Goal: Information Seeking & Learning: Find specific page/section

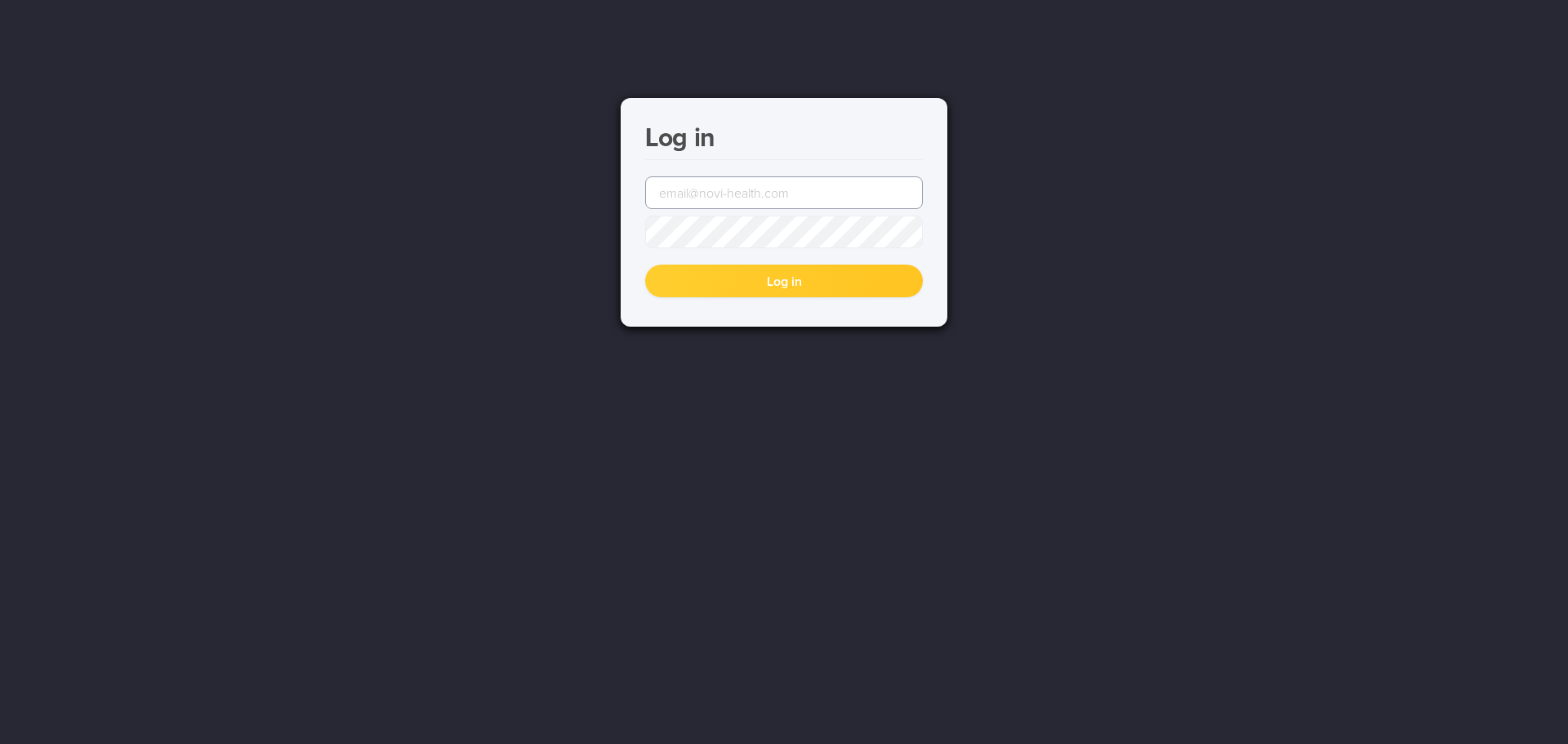
type input "[EMAIL_ADDRESS][DOMAIN_NAME]"
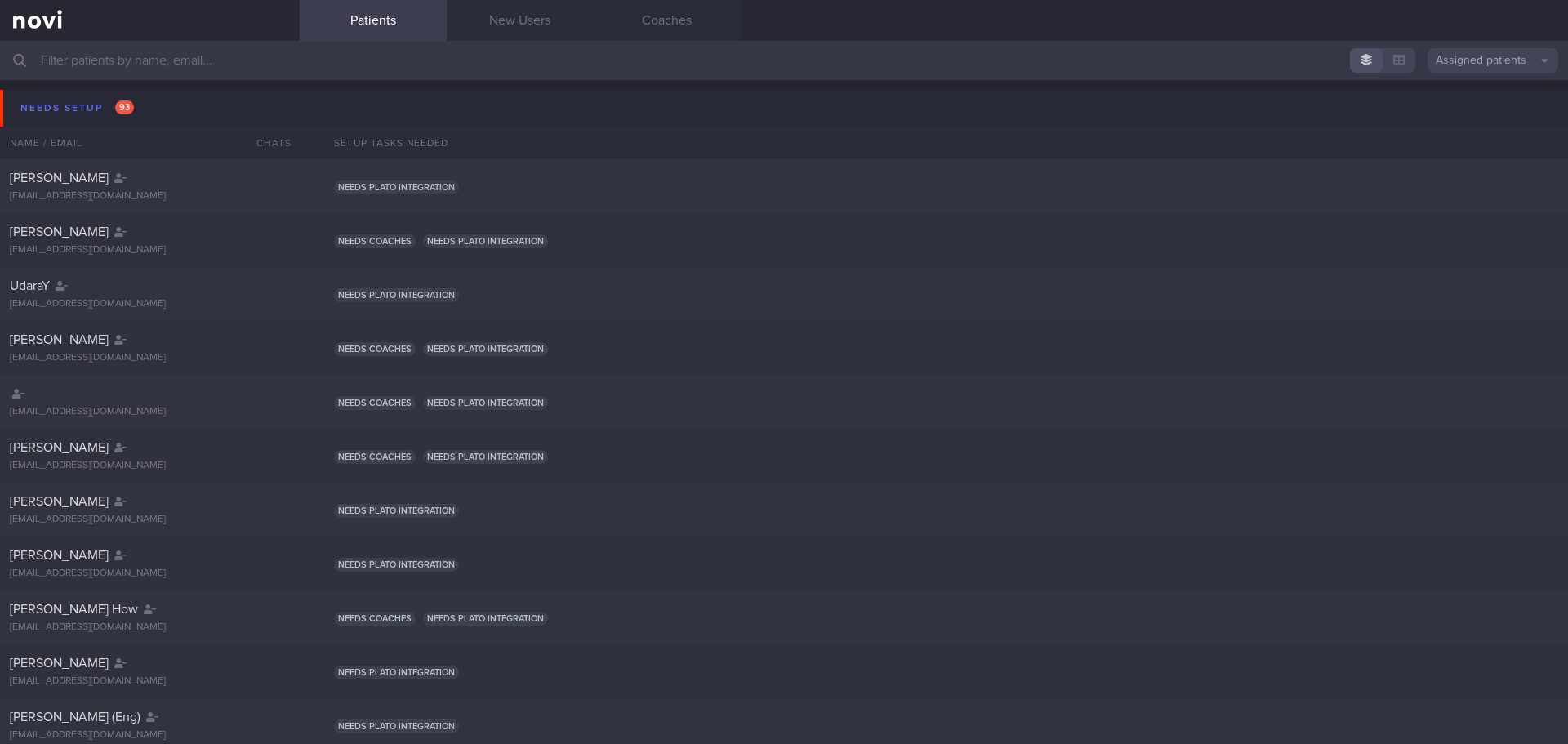
click at [243, 62] on input "text" at bounding box center [784, 60] width 1568 height 40
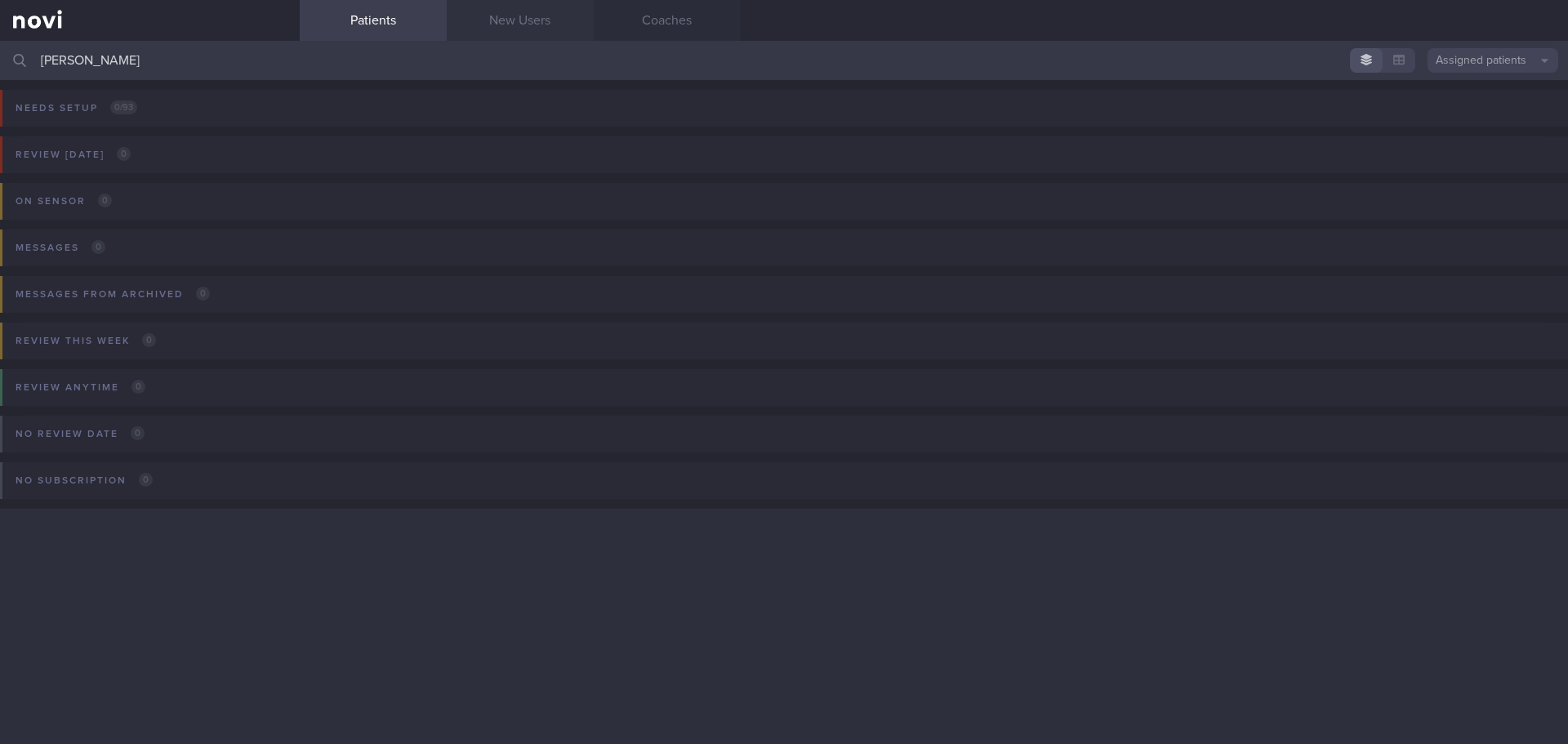
click at [465, 25] on link "New Users" at bounding box center [520, 20] width 147 height 41
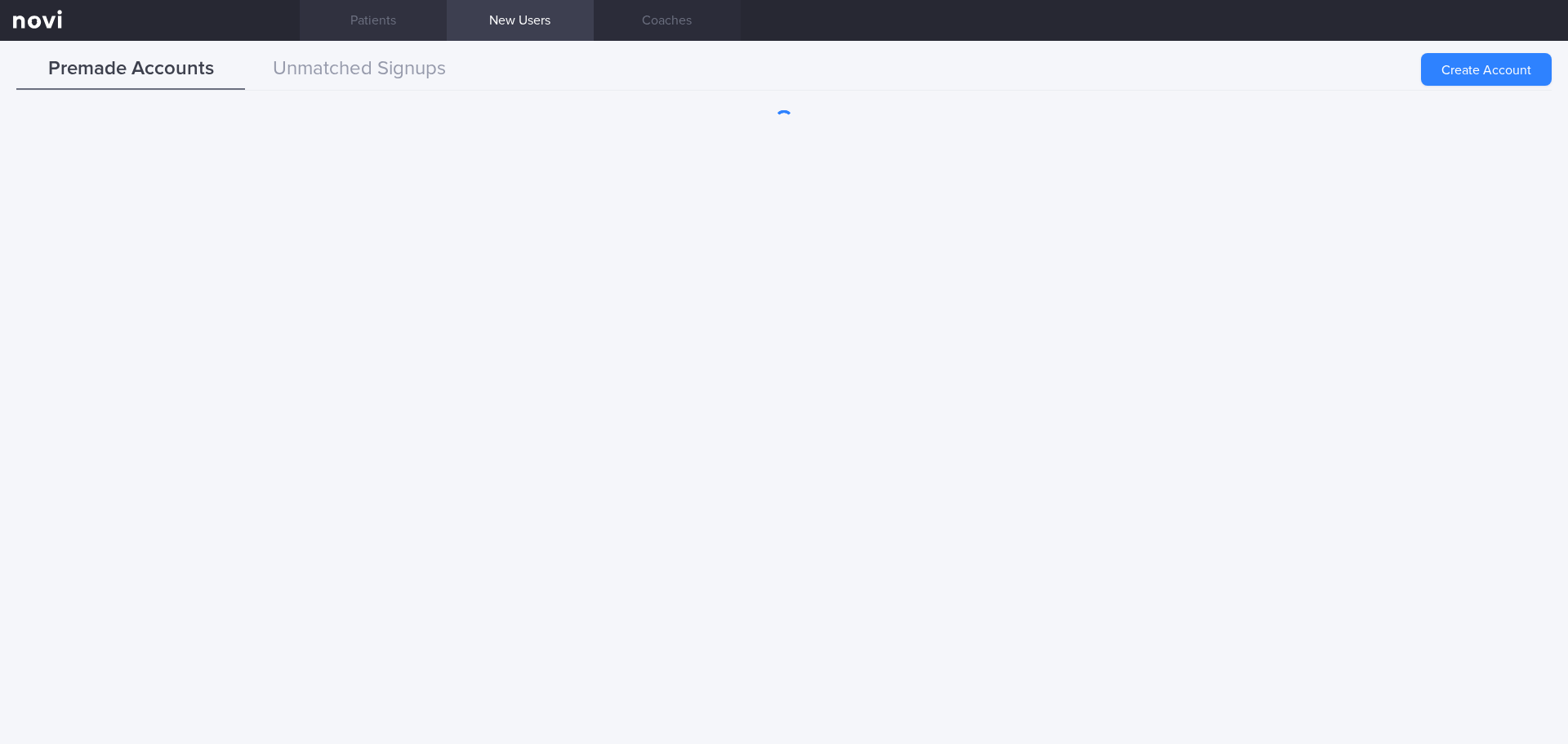
click at [364, 40] on link "Patients" at bounding box center [373, 20] width 147 height 41
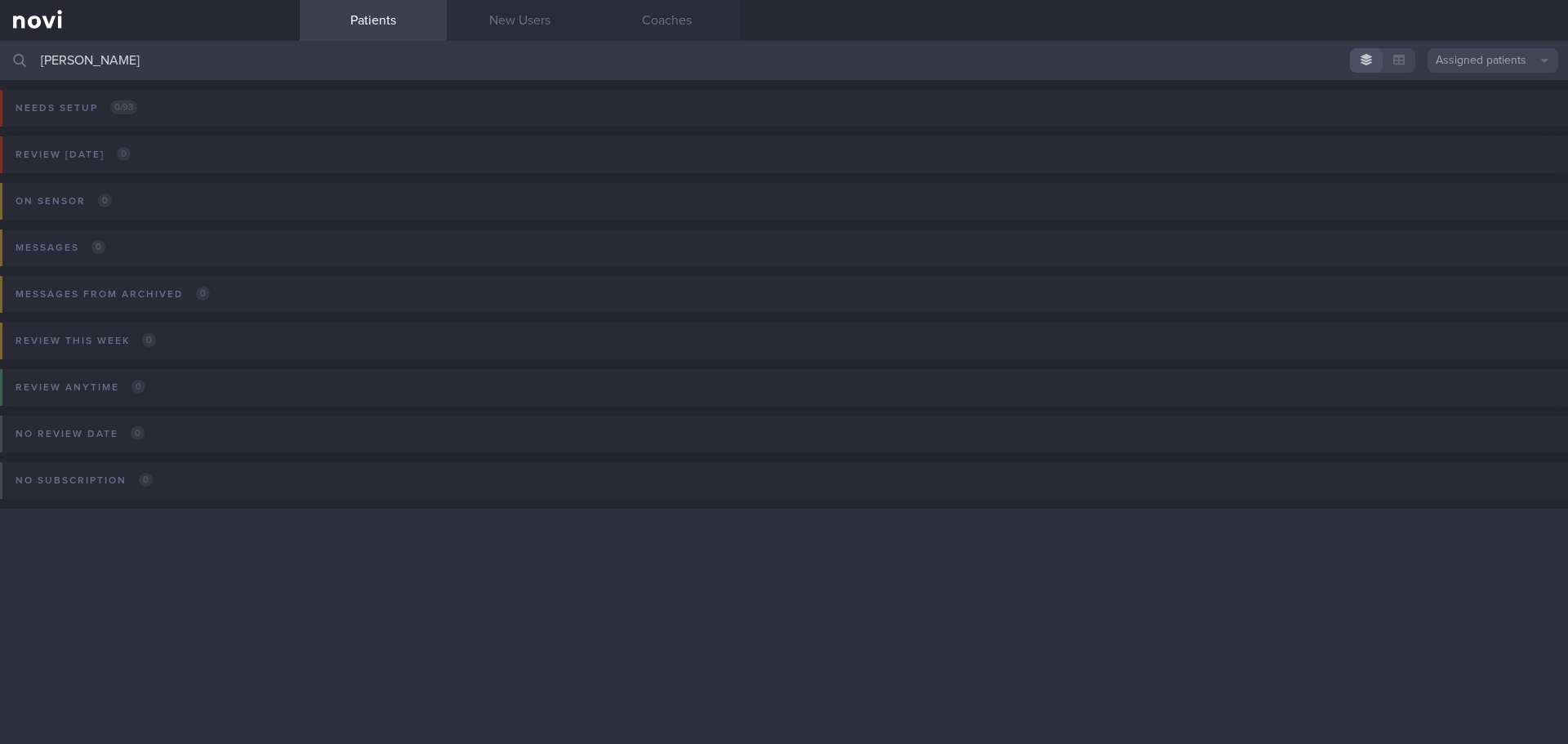
drag, startPoint x: 158, startPoint y: 71, endPoint x: 72, endPoint y: 75, distance: 86.1
click at [72, 75] on input "[PERSON_NAME]" at bounding box center [784, 60] width 1568 height 40
click at [156, 52] on input "[PERSON_NAME]" at bounding box center [784, 60] width 1568 height 40
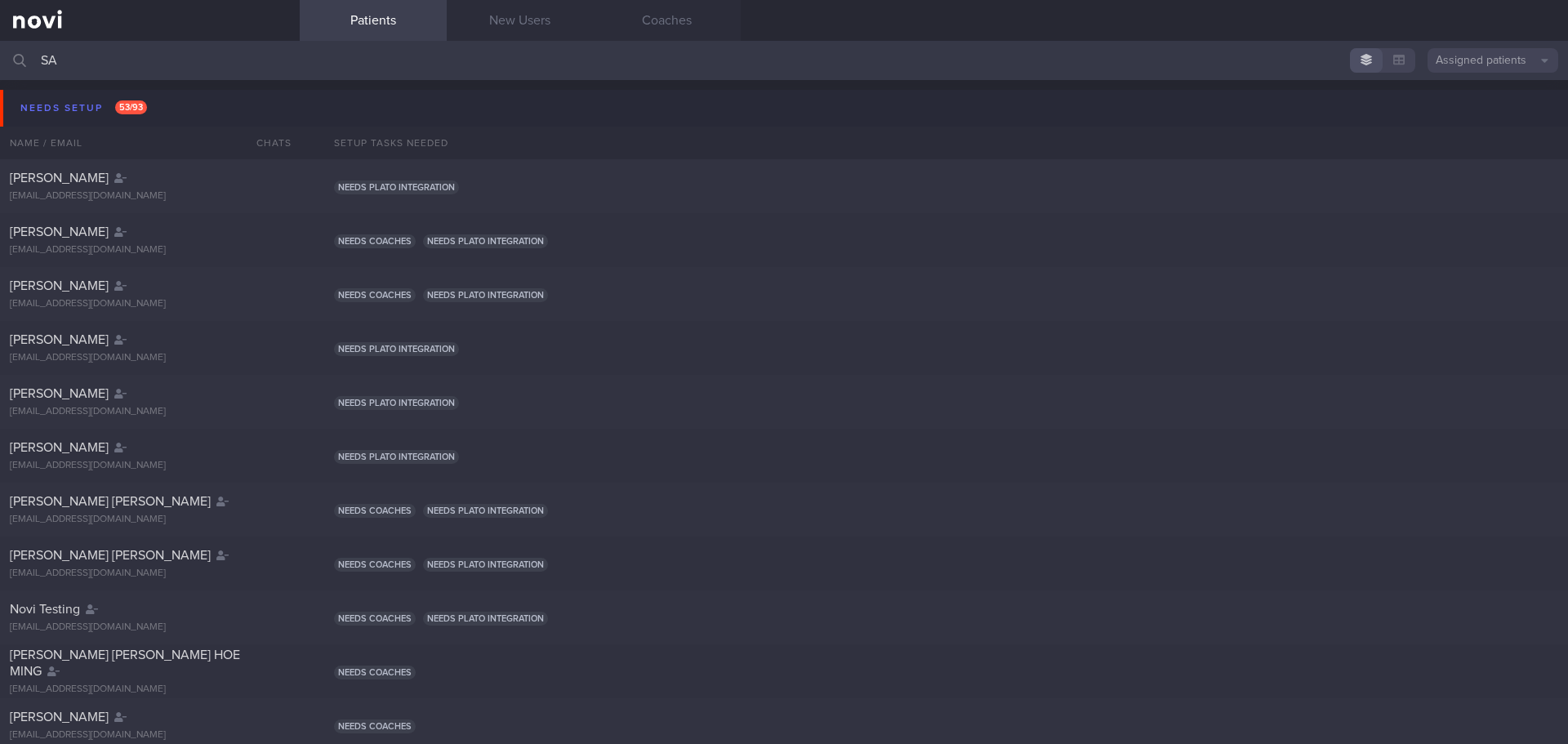
type input "S"
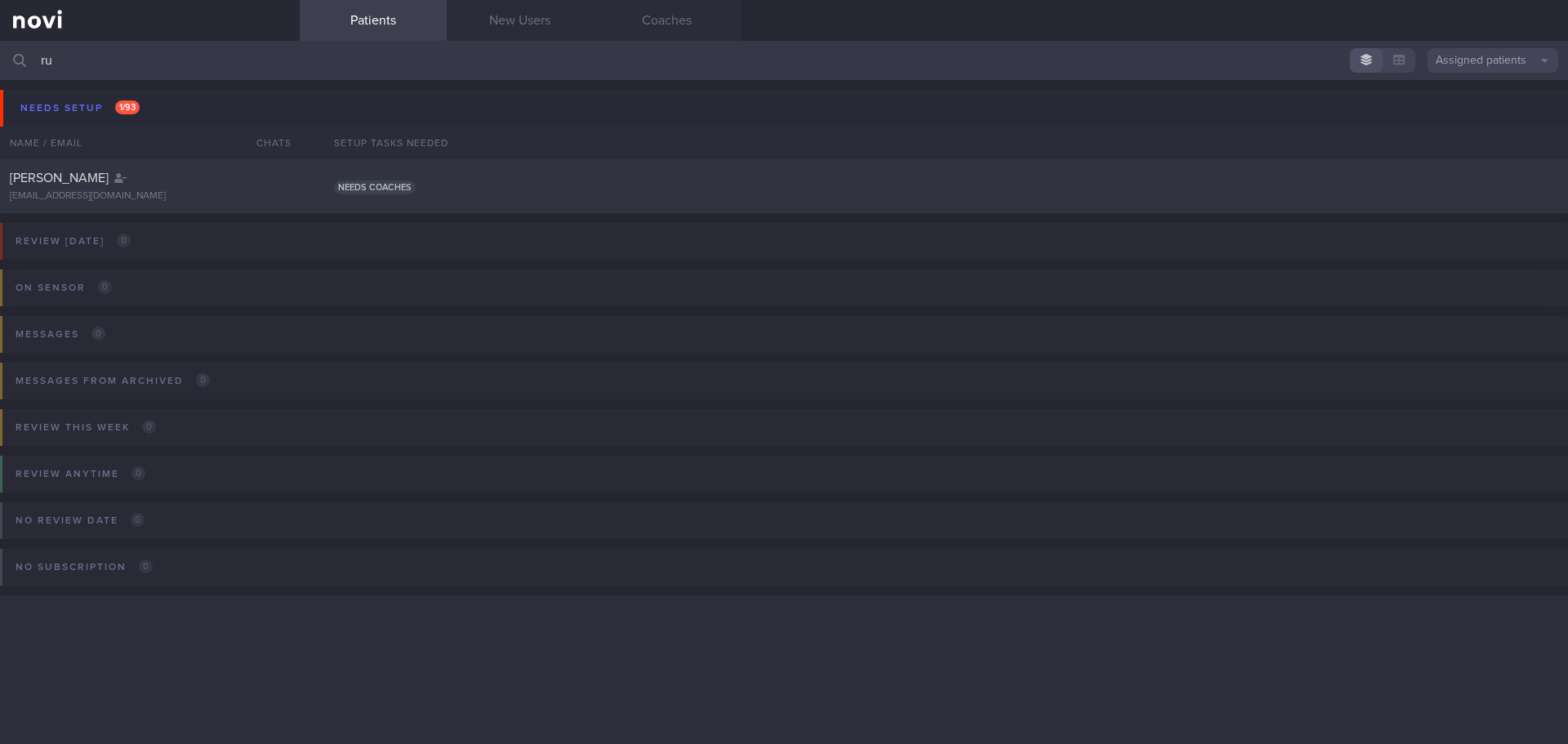
type input "r"
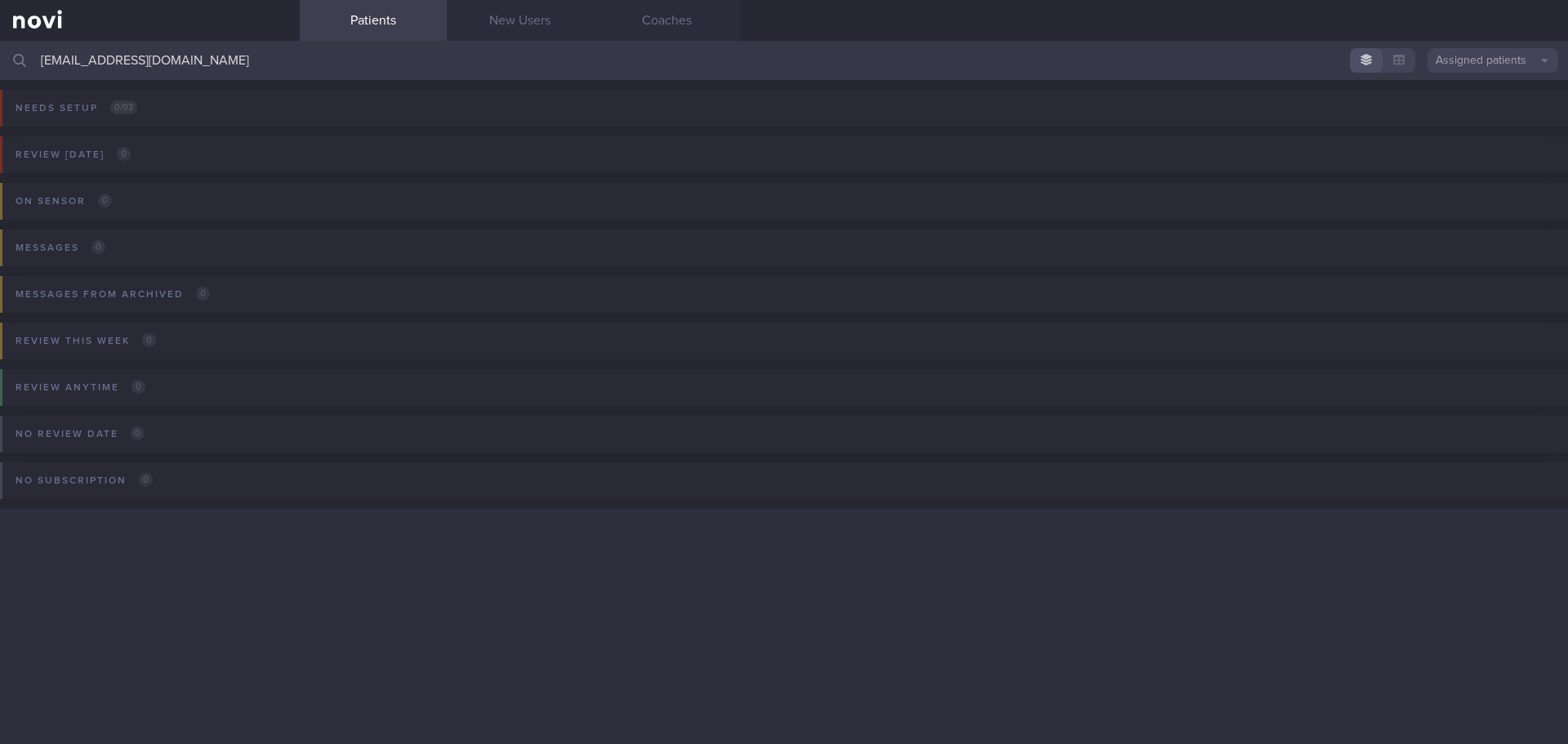
click at [1462, 61] on button "Assigned patients" at bounding box center [1492, 60] width 130 height 24
click at [1475, 107] on button "All active patients" at bounding box center [1492, 112] width 130 height 24
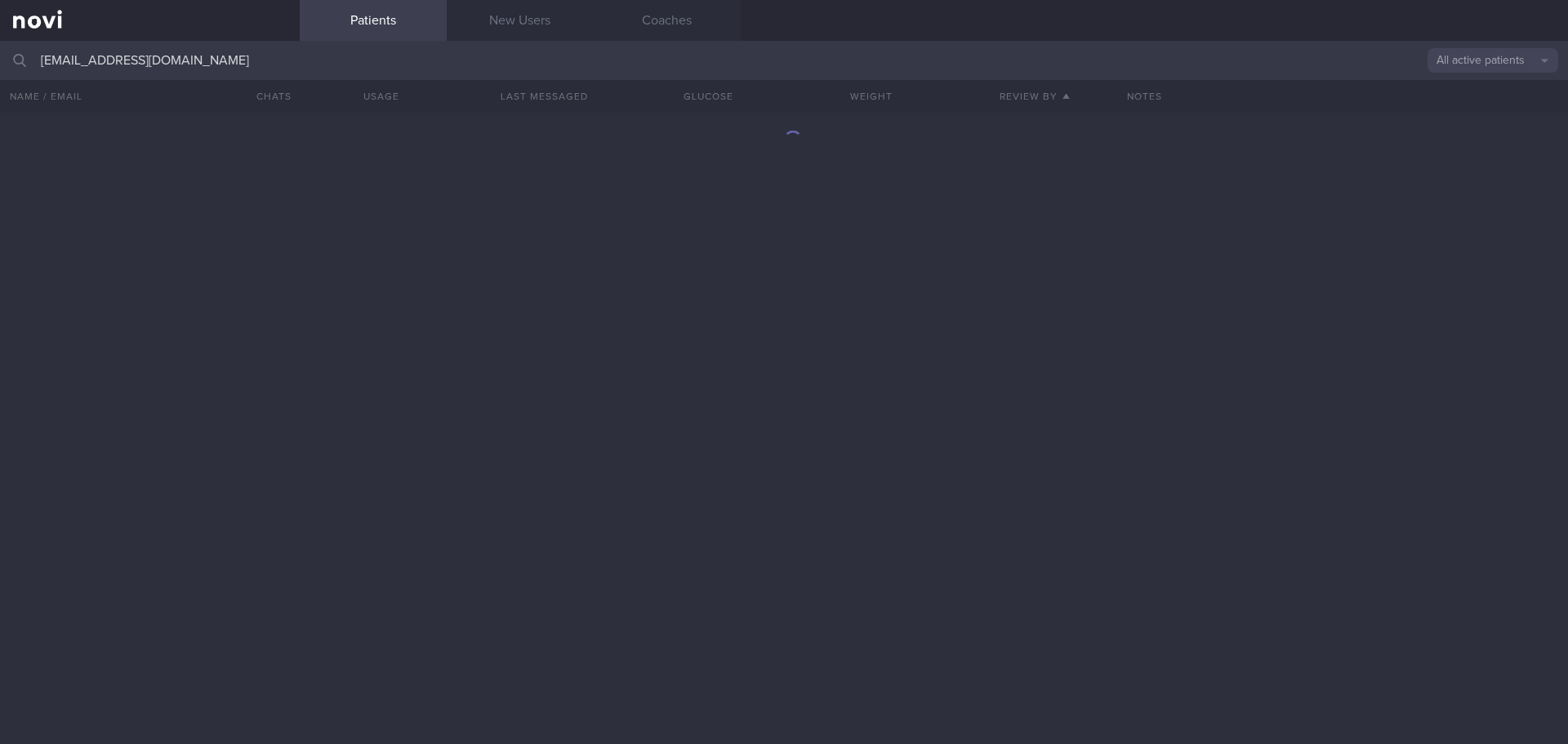
click at [218, 71] on input "[EMAIL_ADDRESS][DOMAIN_NAME]" at bounding box center [784, 60] width 1568 height 40
drag, startPoint x: 217, startPoint y: 64, endPoint x: 34, endPoint y: 69, distance: 183.1
click at [34, 69] on div "[EMAIL_ADDRESS][DOMAIN_NAME] All active patients Assigned patients All active p…" at bounding box center [784, 60] width 1568 height 40
click at [1533, 50] on button "All active patients" at bounding box center [1492, 60] width 130 height 24
click at [1484, 145] on button "Archived patients" at bounding box center [1492, 136] width 130 height 24
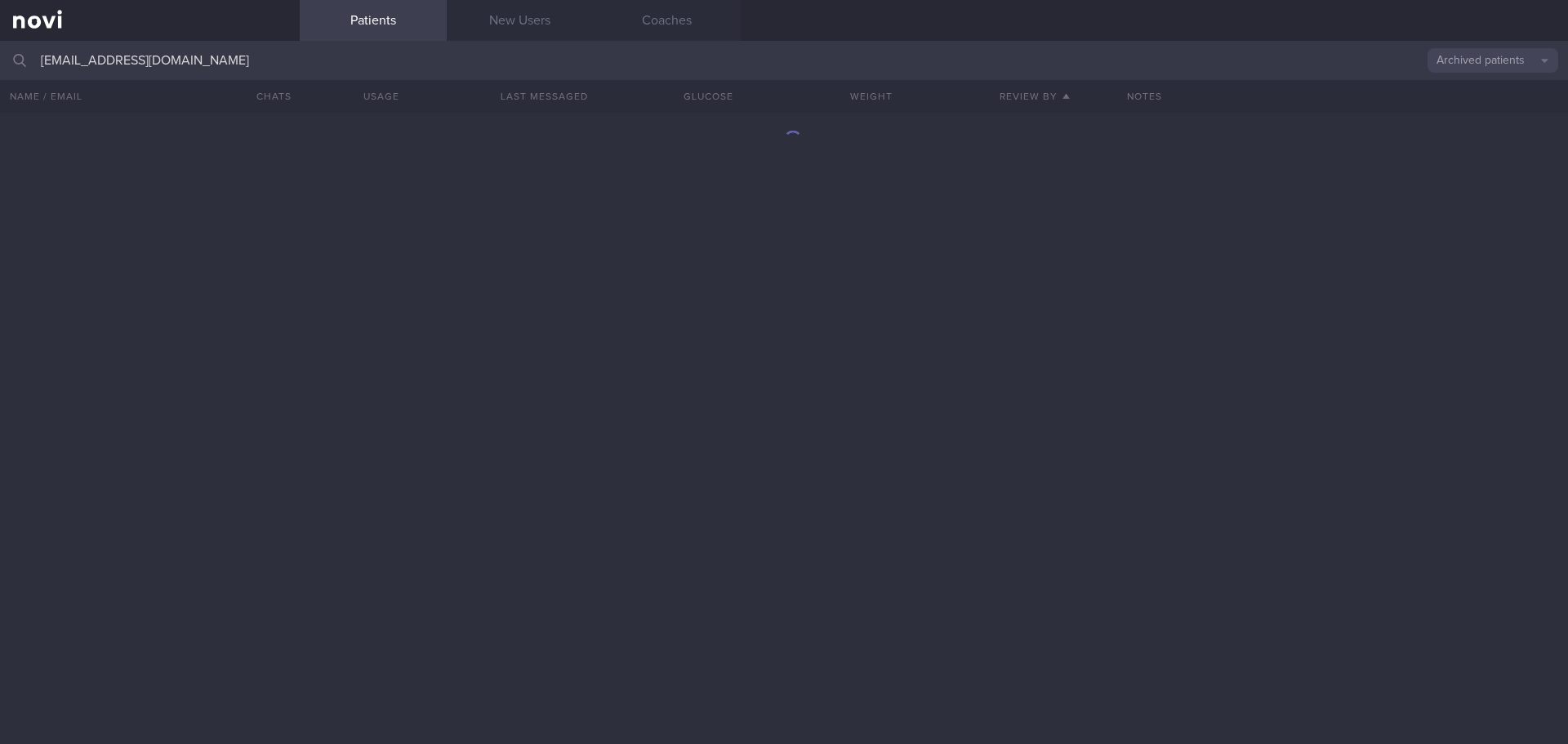
click at [208, 62] on input "[EMAIL_ADDRESS][DOMAIN_NAME]" at bounding box center [784, 60] width 1568 height 40
drag, startPoint x: 208, startPoint y: 62, endPoint x: 15, endPoint y: 68, distance: 193.1
click at [16, 68] on div "[EMAIL_ADDRESS][DOMAIN_NAME] Archived patients Assigned patients All active pat…" at bounding box center [784, 60] width 1568 height 40
click at [1483, 54] on button "Archived patients" at bounding box center [1492, 60] width 130 height 24
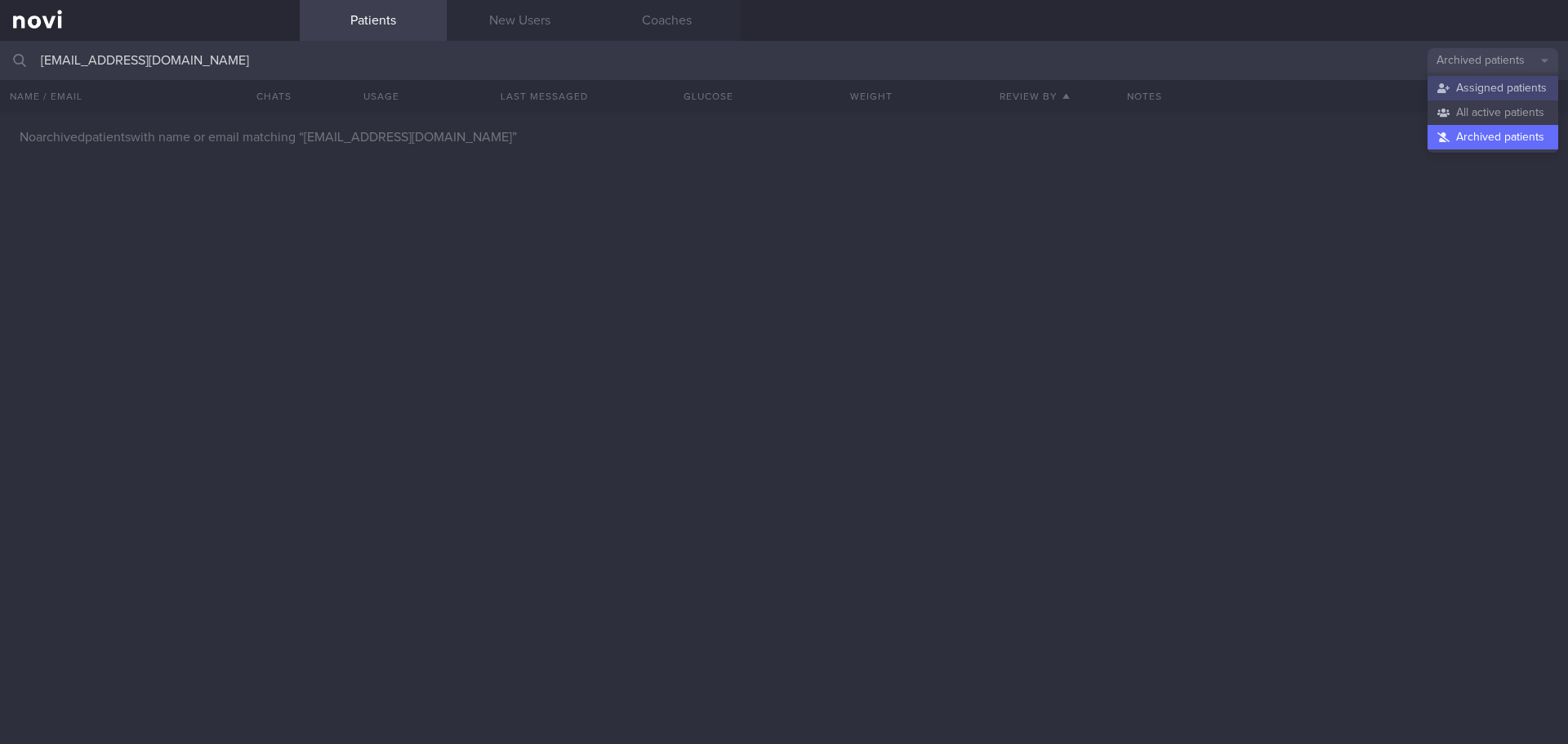
click at [1466, 84] on button "Assigned patients" at bounding box center [1492, 88] width 130 height 24
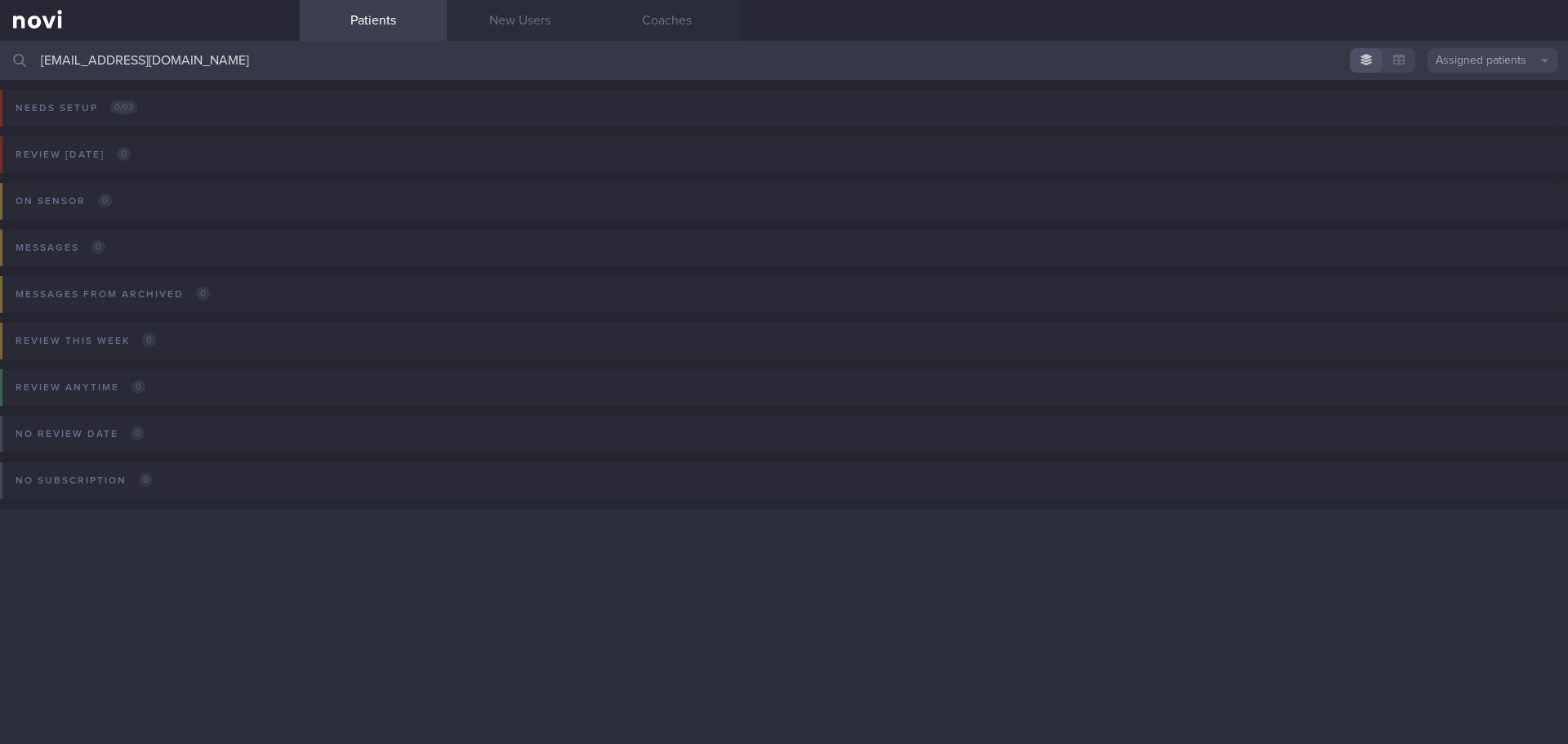
click at [1401, 65] on button "button" at bounding box center [1399, 60] width 33 height 24
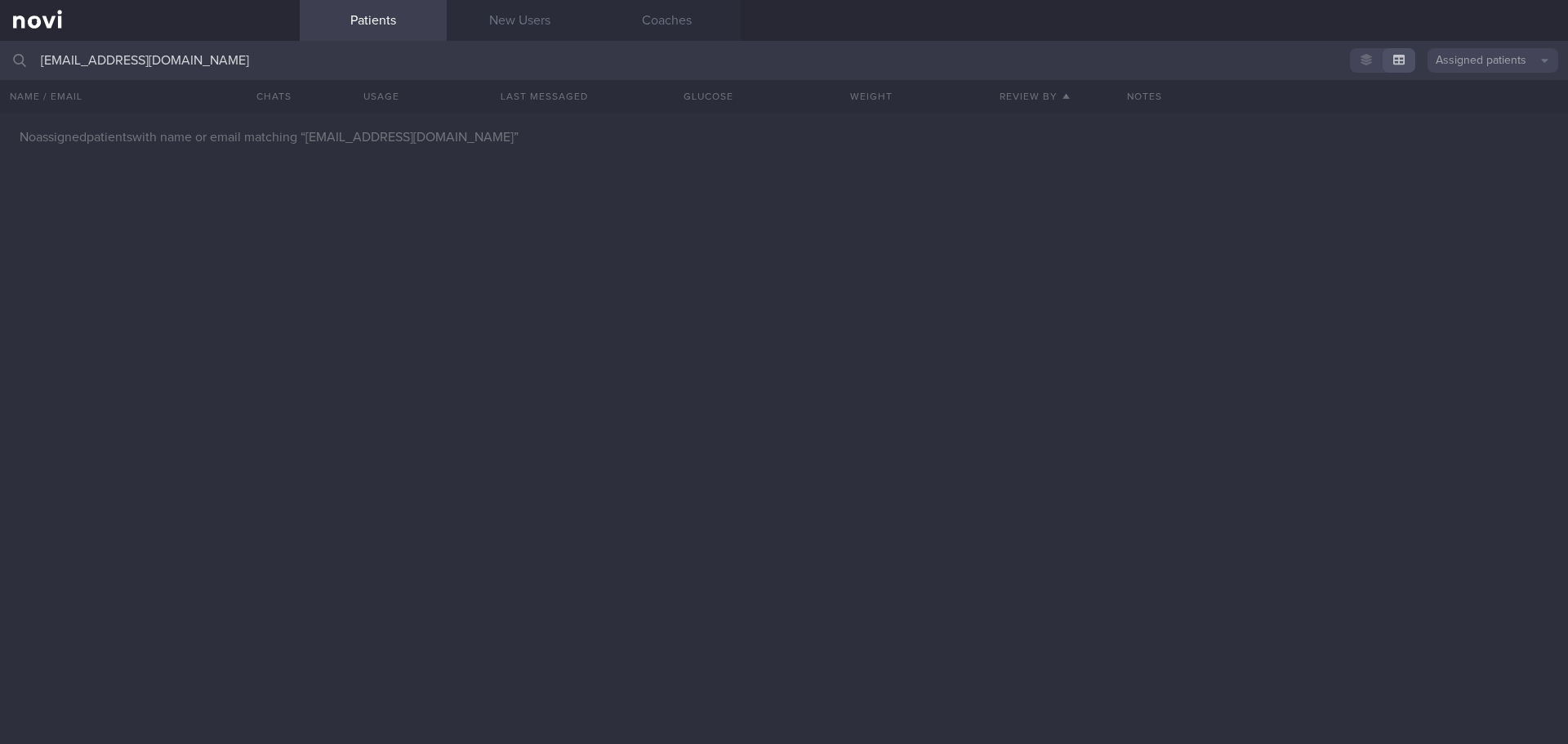
drag, startPoint x: 209, startPoint y: 61, endPoint x: 0, endPoint y: 59, distance: 209.0
click at [0, 59] on input "[EMAIL_ADDRESS][DOMAIN_NAME]" at bounding box center [784, 60] width 1568 height 40
click at [91, 222] on div "No assigned patients with name or email matching “ [EMAIL_ADDRESS][DOMAIN_NAME]…" at bounding box center [784, 428] width 1568 height 631
drag, startPoint x: 208, startPoint y: 61, endPoint x: 28, endPoint y: 71, distance: 180.3
click at [28, 71] on div "[EMAIL_ADDRESS][DOMAIN_NAME] Assigned patients Assigned patients All active pat…" at bounding box center [784, 60] width 1568 height 40
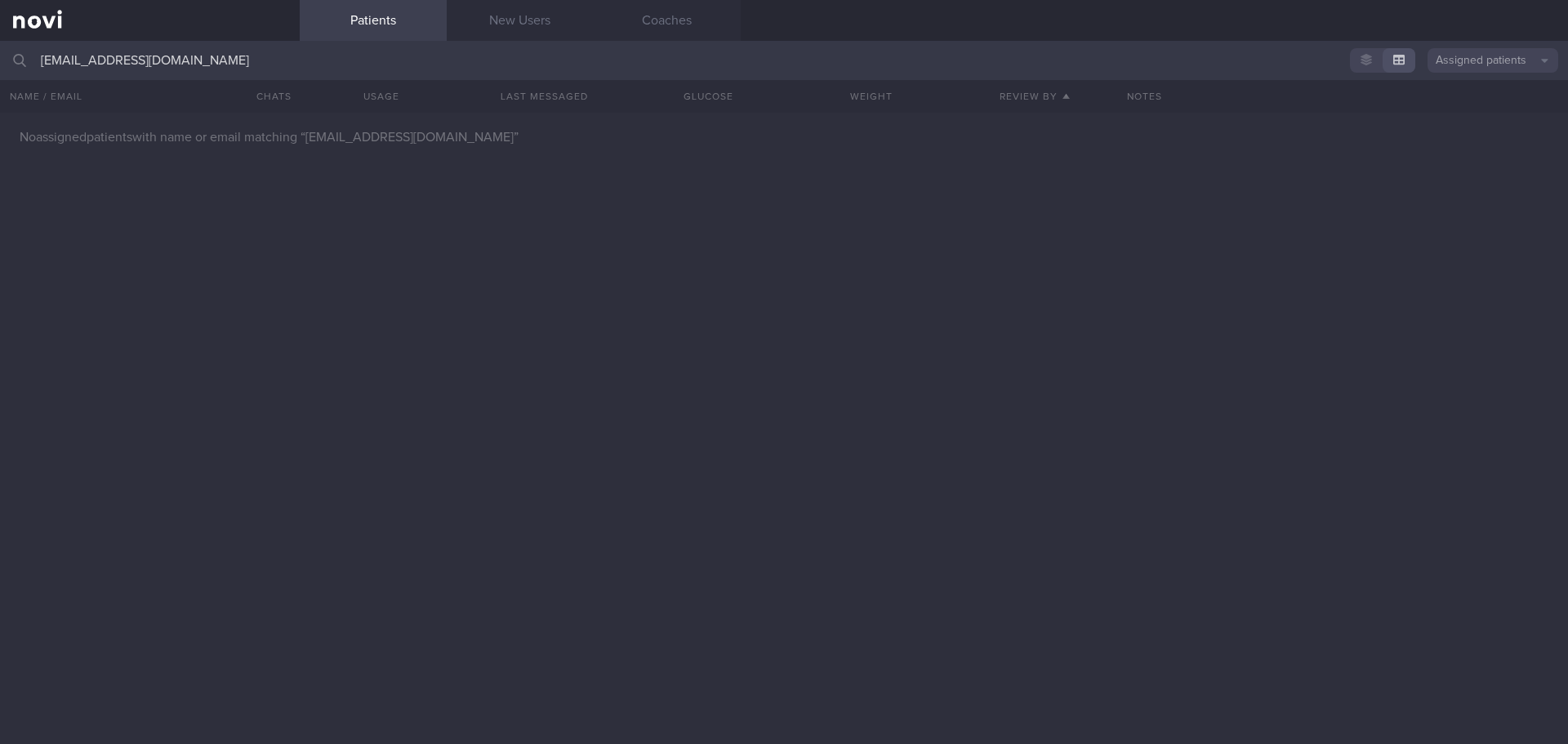
click at [1499, 69] on button "Assigned patients" at bounding box center [1492, 60] width 130 height 24
click at [1488, 91] on button "Assigned patients" at bounding box center [1492, 88] width 130 height 24
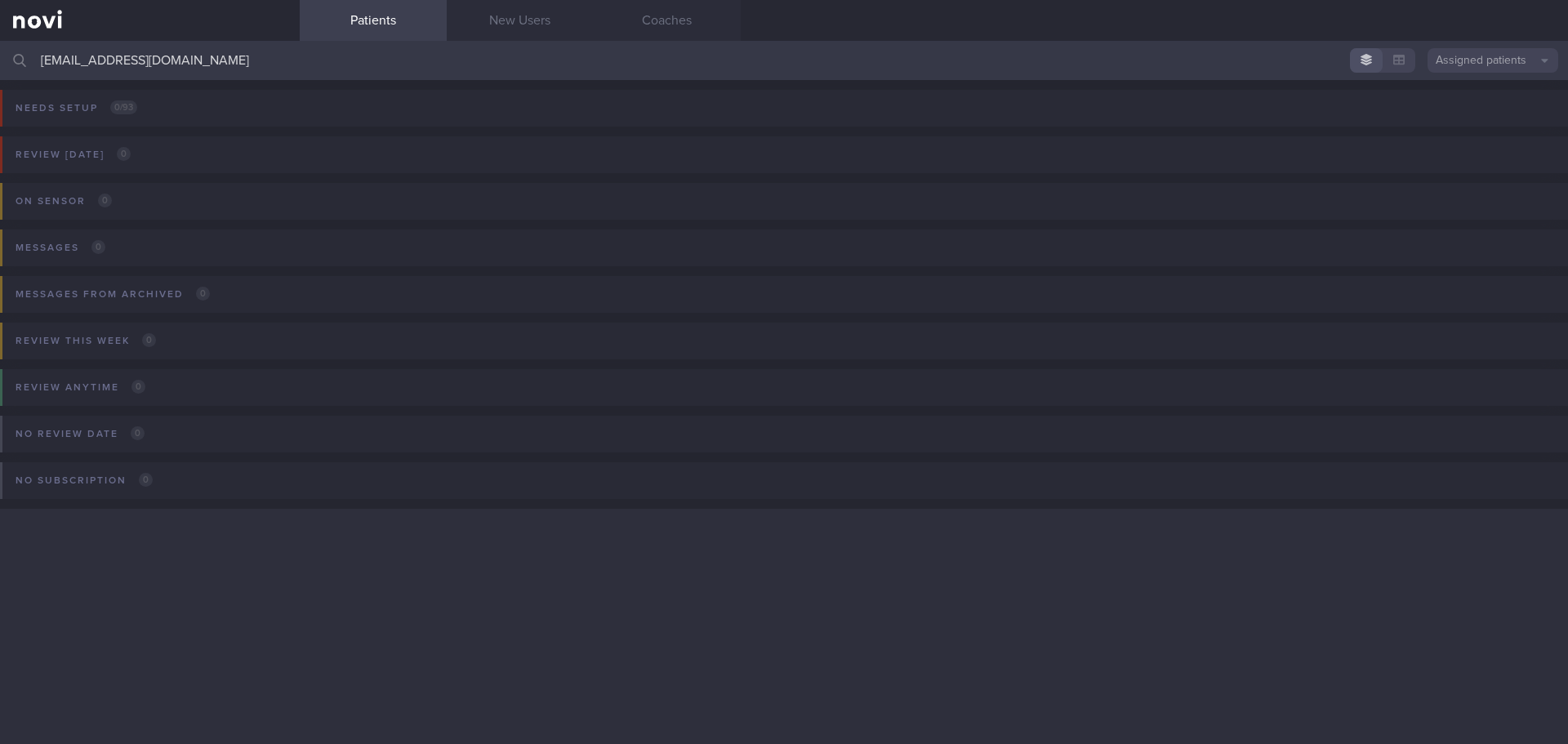
click at [210, 69] on input "[EMAIL_ADDRESS][DOMAIN_NAME]" at bounding box center [784, 60] width 1568 height 40
drag, startPoint x: 107, startPoint y: 70, endPoint x: 30, endPoint y: 81, distance: 77.8
click at [30, 81] on div "[EMAIL_ADDRESS][DOMAIN_NAME] Assigned patients Assigned patients All active pat…" at bounding box center [784, 392] width 1568 height 703
click at [1344, 56] on span at bounding box center [1340, 61] width 14 height 14
click at [696, 67] on input "[PERSON_NAME] LOW" at bounding box center [784, 60] width 1568 height 40
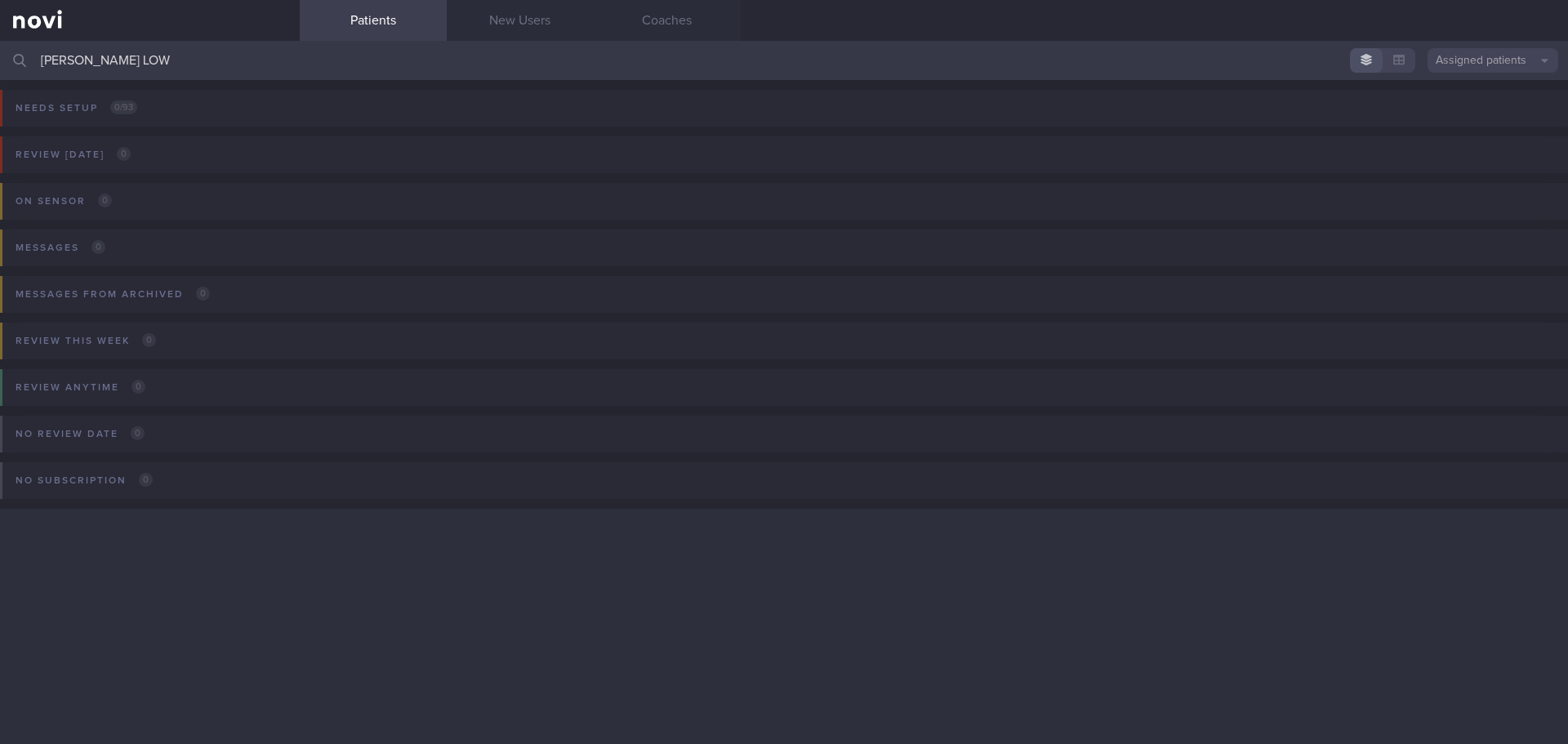
click at [750, 153] on div "Review [DATE] 0 Name / Email Chats Review By Last Reviewed Active Program Notes" at bounding box center [784, 166] width 1568 height 79
click at [459, 63] on input "[PERSON_NAME] LOW" at bounding box center [784, 60] width 1568 height 40
click at [1484, 50] on button "Assigned patients" at bounding box center [1492, 60] width 130 height 24
click at [1494, 114] on button "All active patients" at bounding box center [1492, 112] width 130 height 24
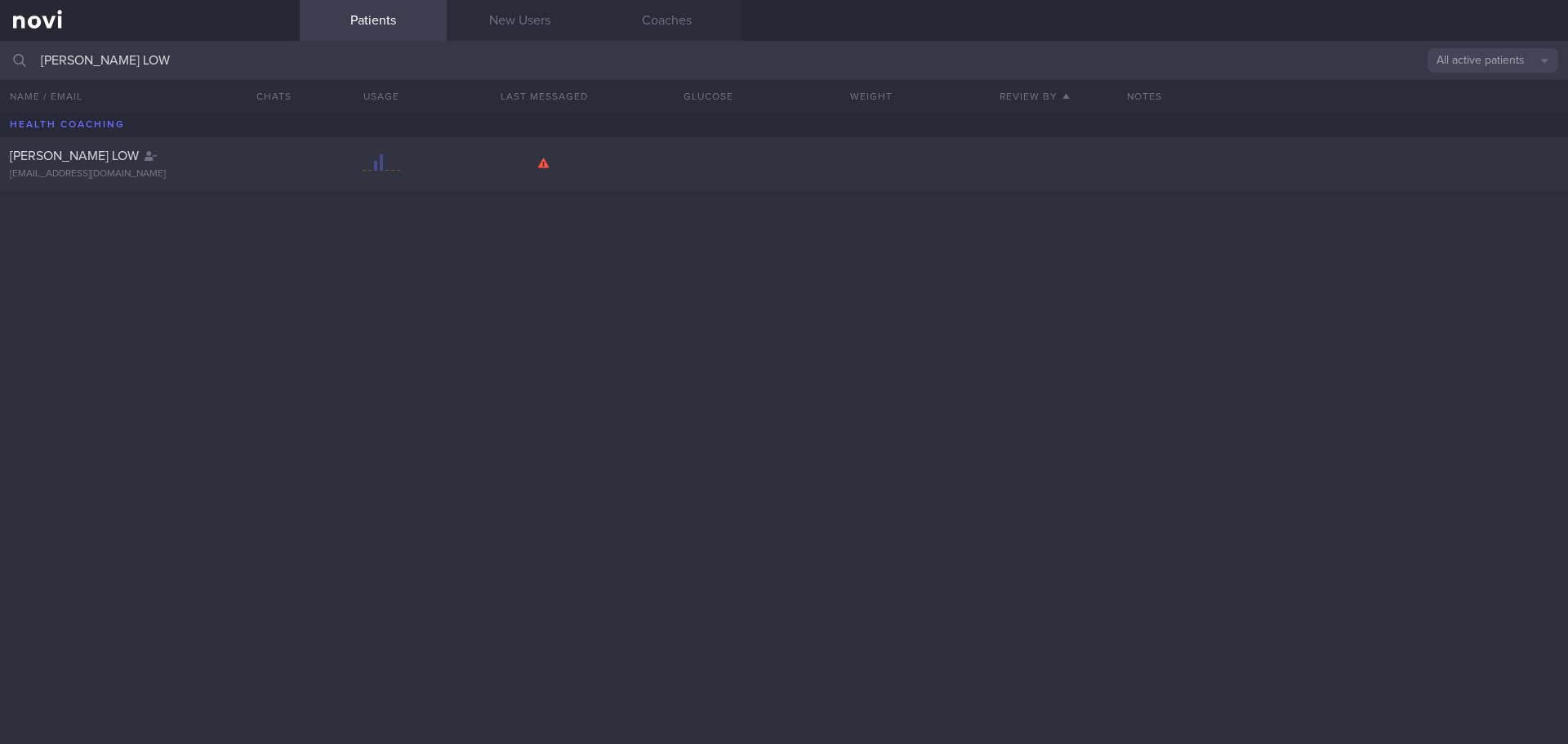
click at [1523, 80] on div "Notes" at bounding box center [1342, 96] width 451 height 33
click at [917, 311] on div "[PERSON_NAME] LOW [EMAIL_ADDRESS][DOMAIN_NAME]" at bounding box center [784, 428] width 1568 height 631
click at [50, 177] on div "[EMAIL_ADDRESS][DOMAIN_NAME]" at bounding box center [150, 174] width 280 height 13
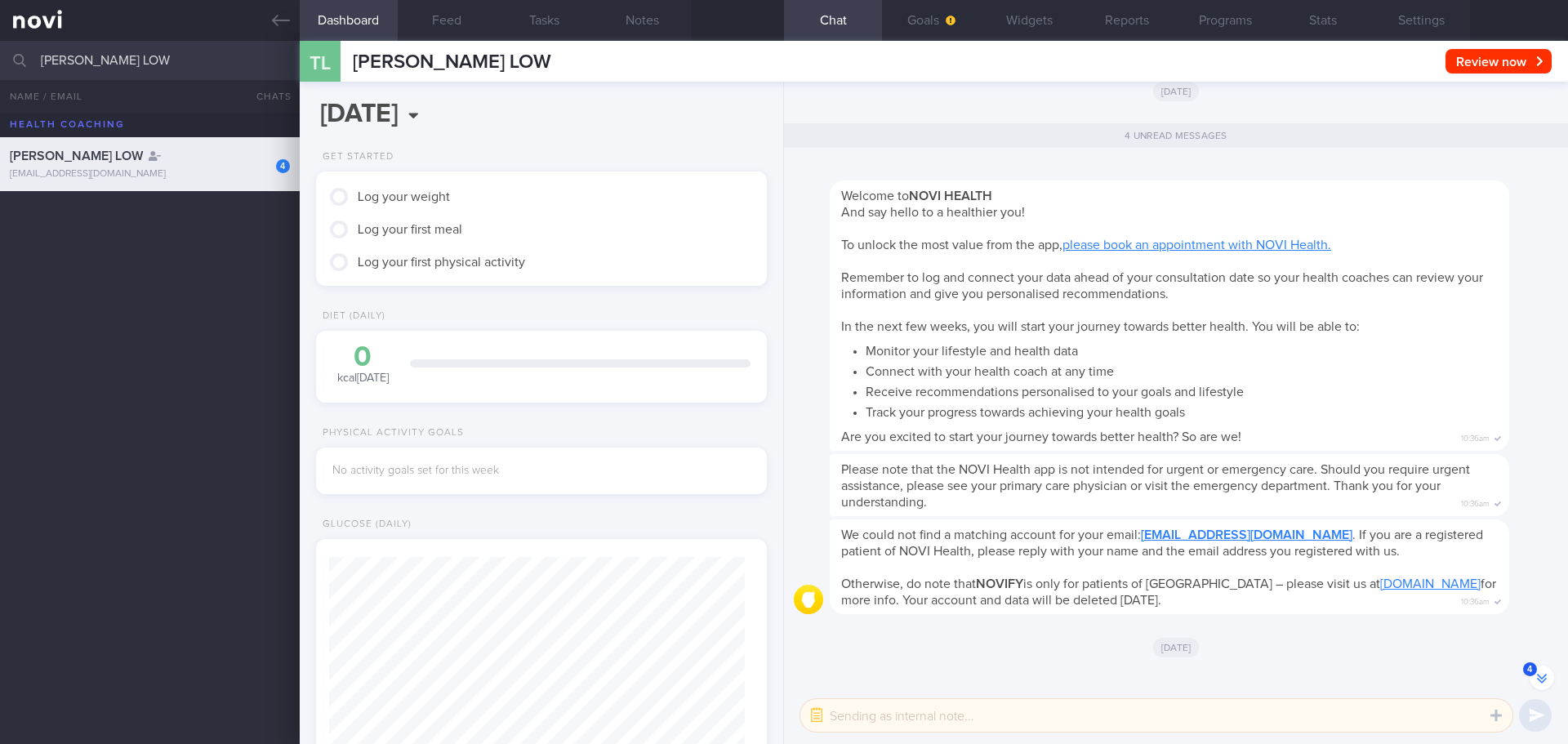
scroll to position [-364, 0]
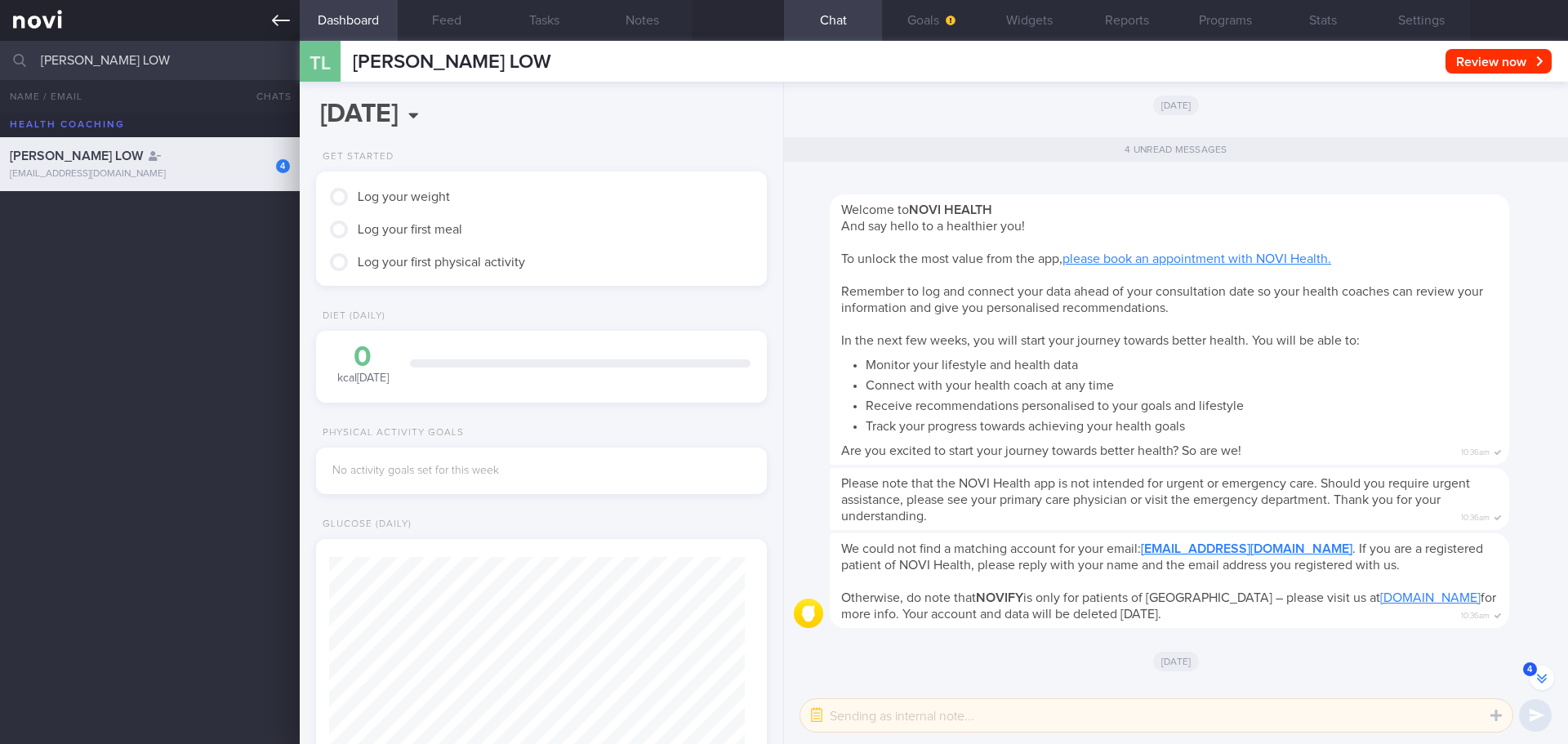
click at [276, 29] on icon at bounding box center [281, 20] width 18 height 18
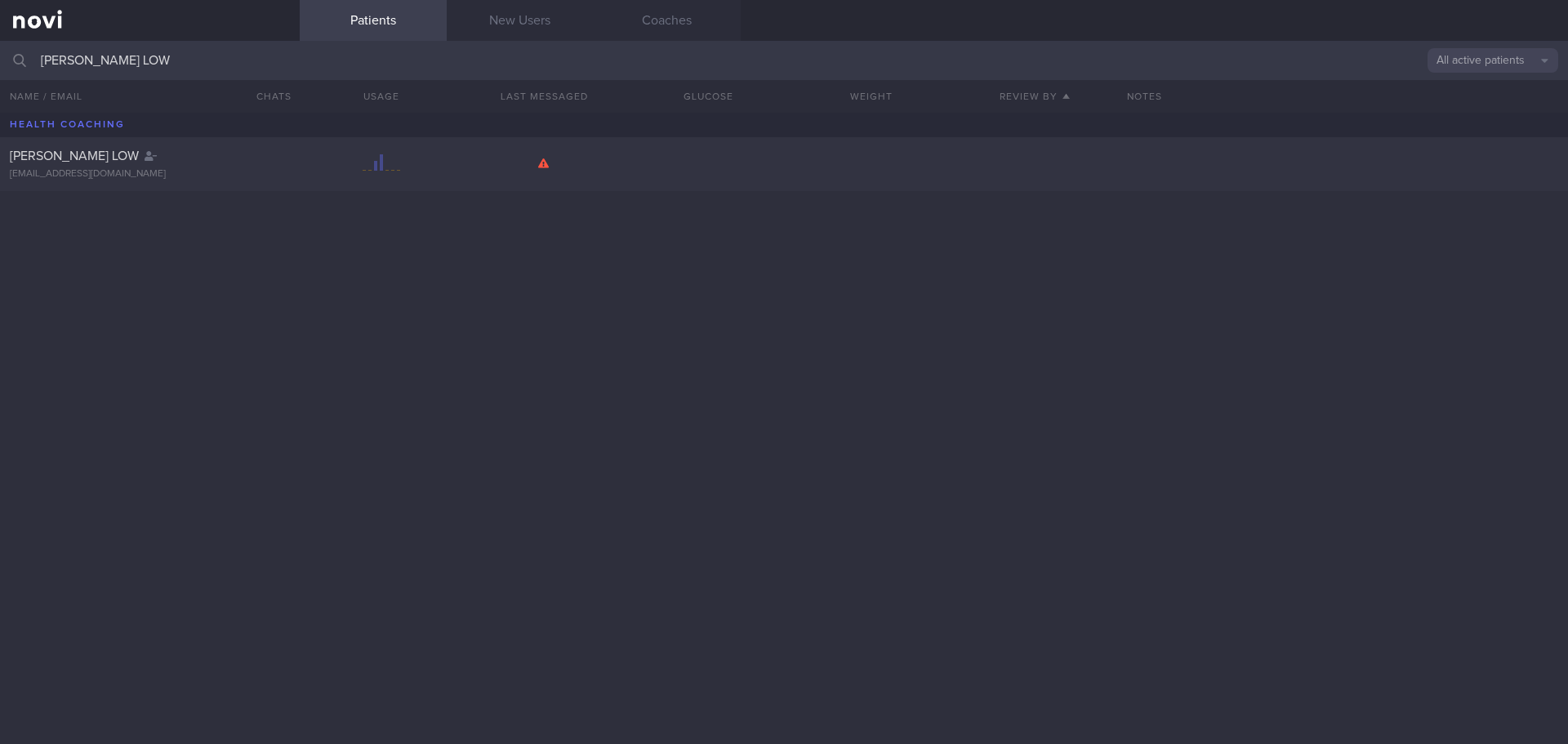
drag, startPoint x: 146, startPoint y: 63, endPoint x: 0, endPoint y: 60, distance: 146.0
click at [0, 60] on input "[PERSON_NAME] LOW" at bounding box center [784, 60] width 1568 height 40
click at [1502, 58] on button "All active patients" at bounding box center [1492, 60] width 130 height 24
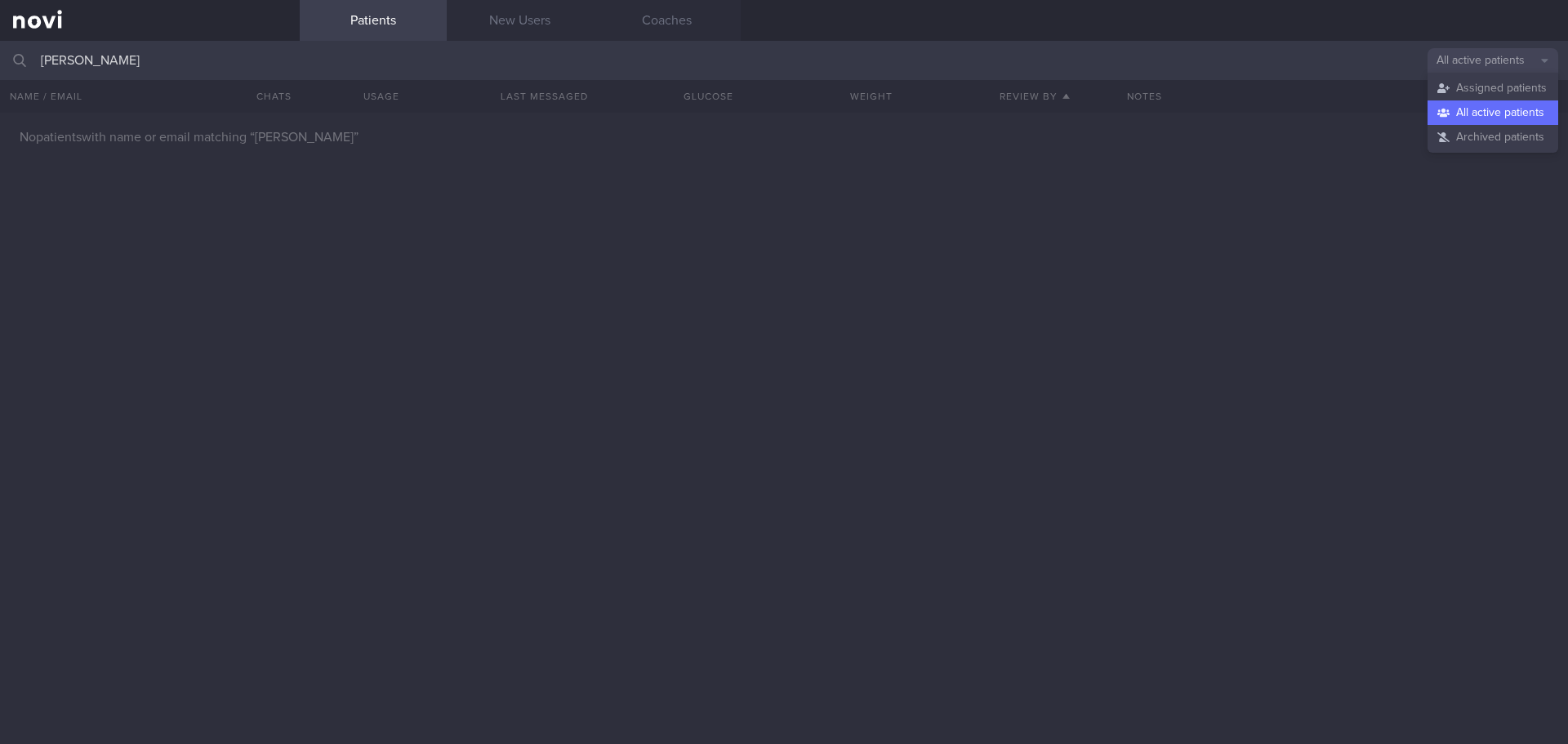
click at [1475, 109] on button "All active patients" at bounding box center [1492, 112] width 130 height 24
click at [336, 63] on input "[PERSON_NAME]" at bounding box center [784, 60] width 1568 height 40
click at [370, 290] on div at bounding box center [784, 428] width 1568 height 631
drag, startPoint x: 104, startPoint y: 62, endPoint x: 43, endPoint y: 66, distance: 61.1
click at [43, 66] on input "[PERSON_NAME]" at bounding box center [784, 60] width 1568 height 40
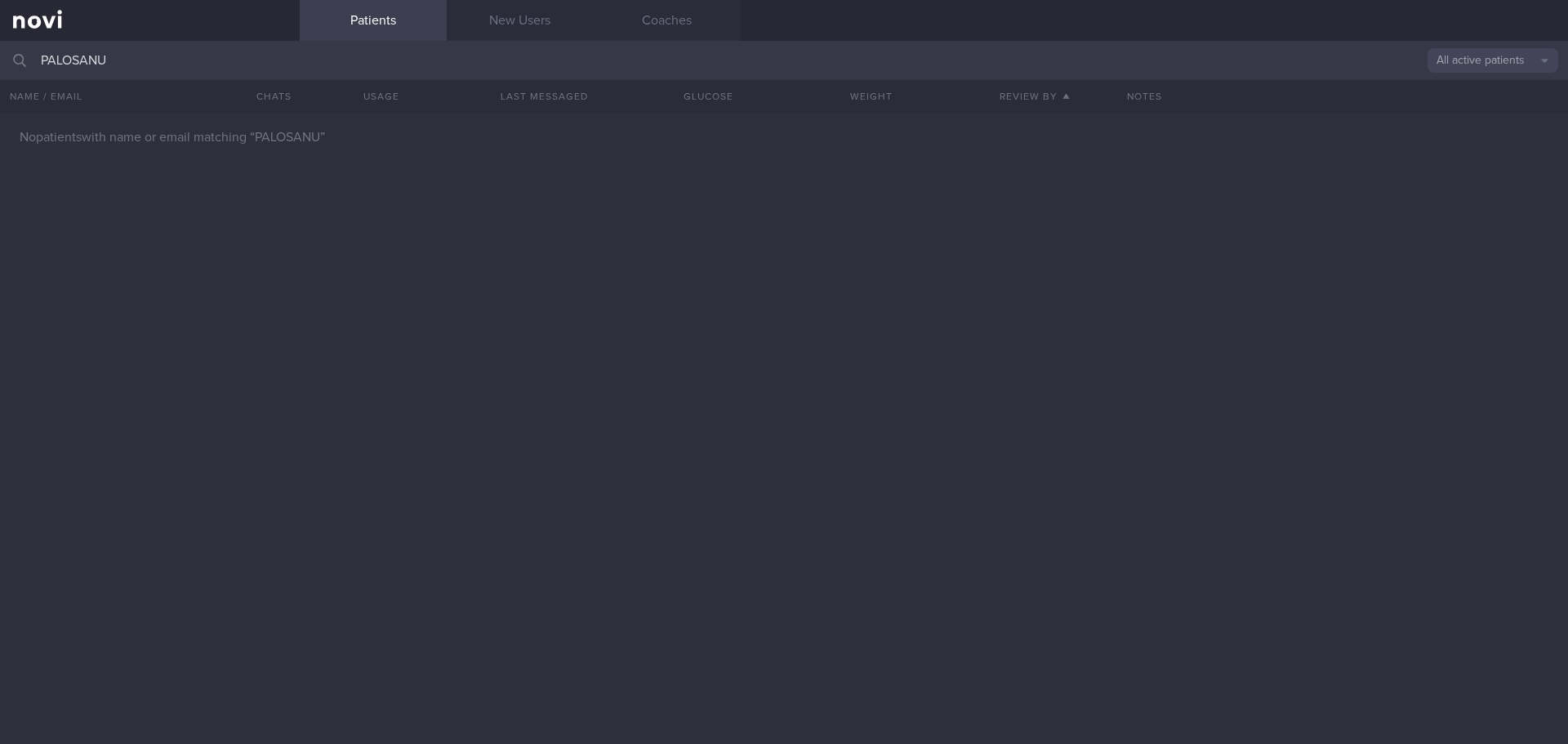
click at [159, 67] on input "PALOSANU" at bounding box center [784, 60] width 1568 height 40
type input "PALOSANU"
